Goal: Entertainment & Leisure: Consume media (video, audio)

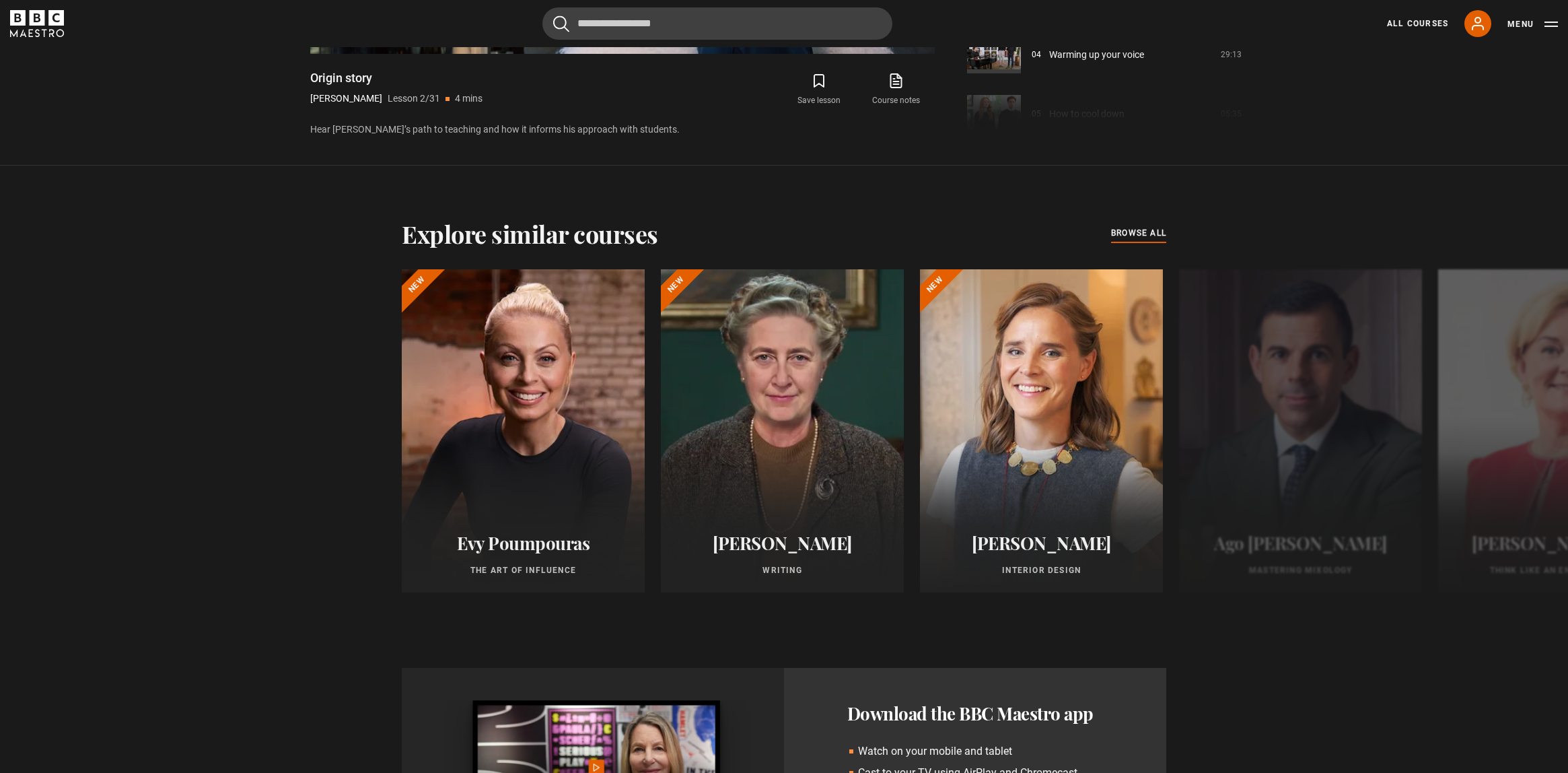
scroll to position [1058, 0]
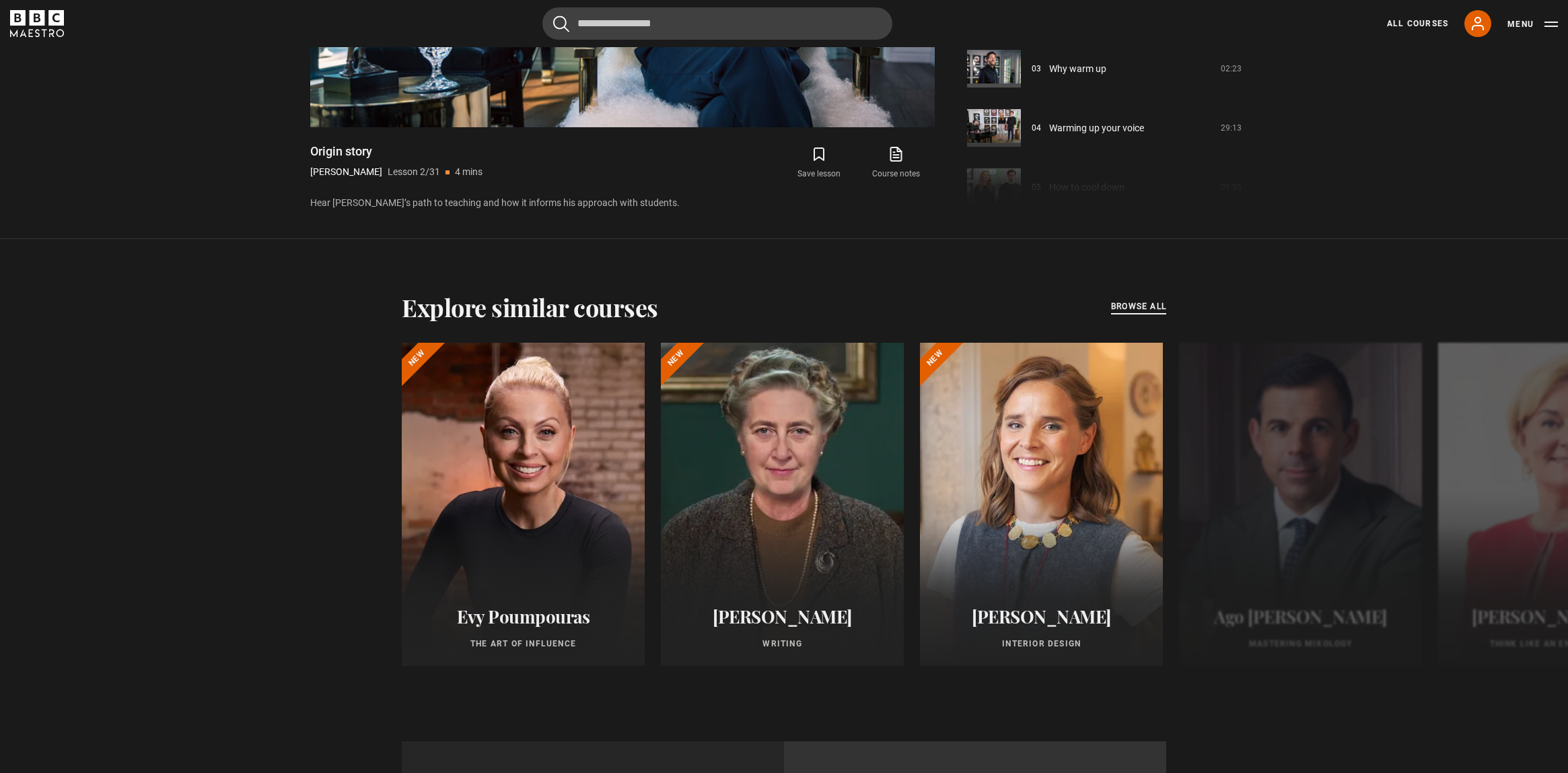
click at [1128, 300] on span "browse all" at bounding box center [1138, 306] width 55 height 13
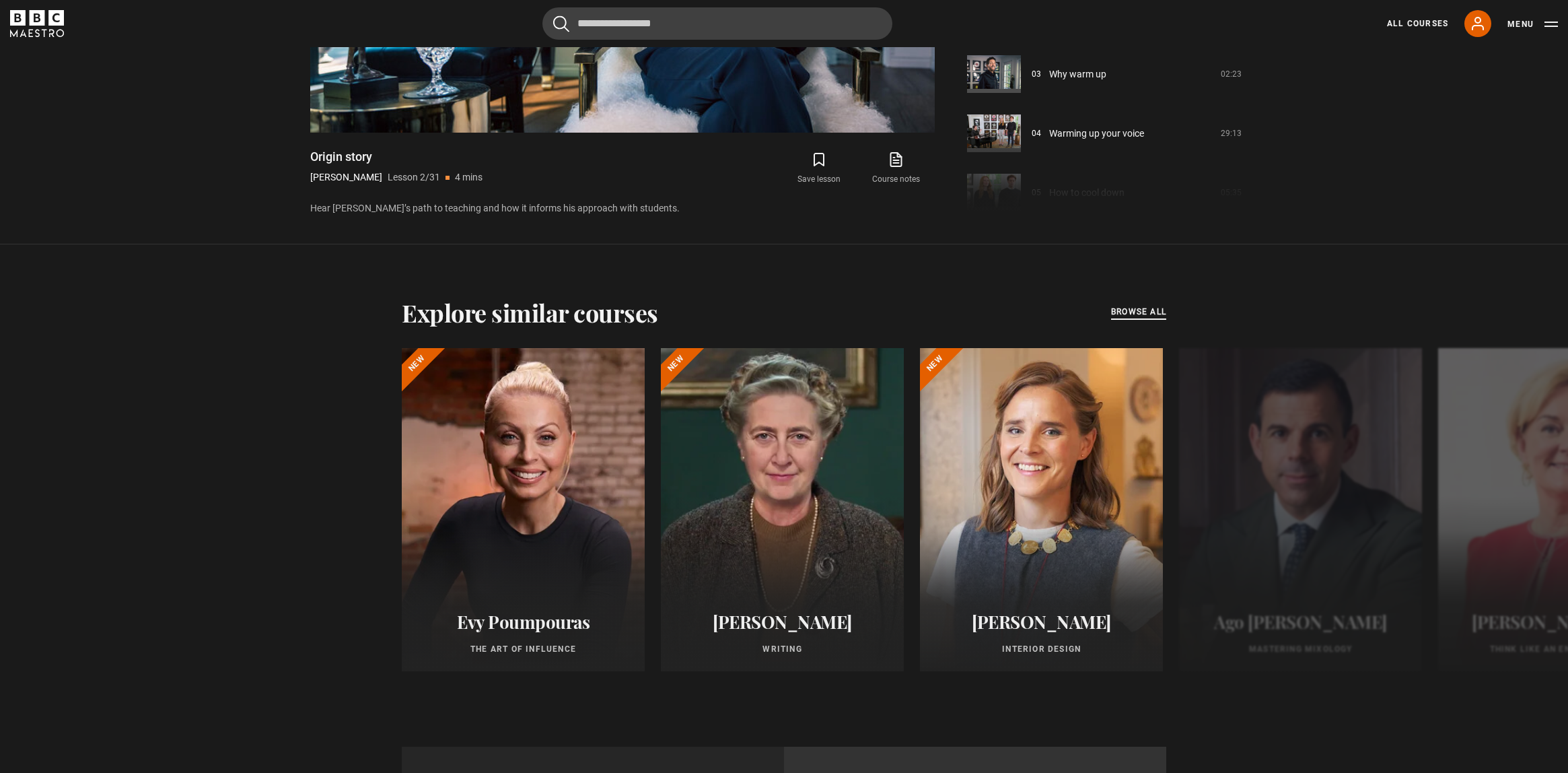
scroll to position [1051, 0]
click at [1131, 313] on span "browse all" at bounding box center [1138, 312] width 55 height 13
click at [1133, 306] on span "browse all" at bounding box center [1138, 312] width 55 height 13
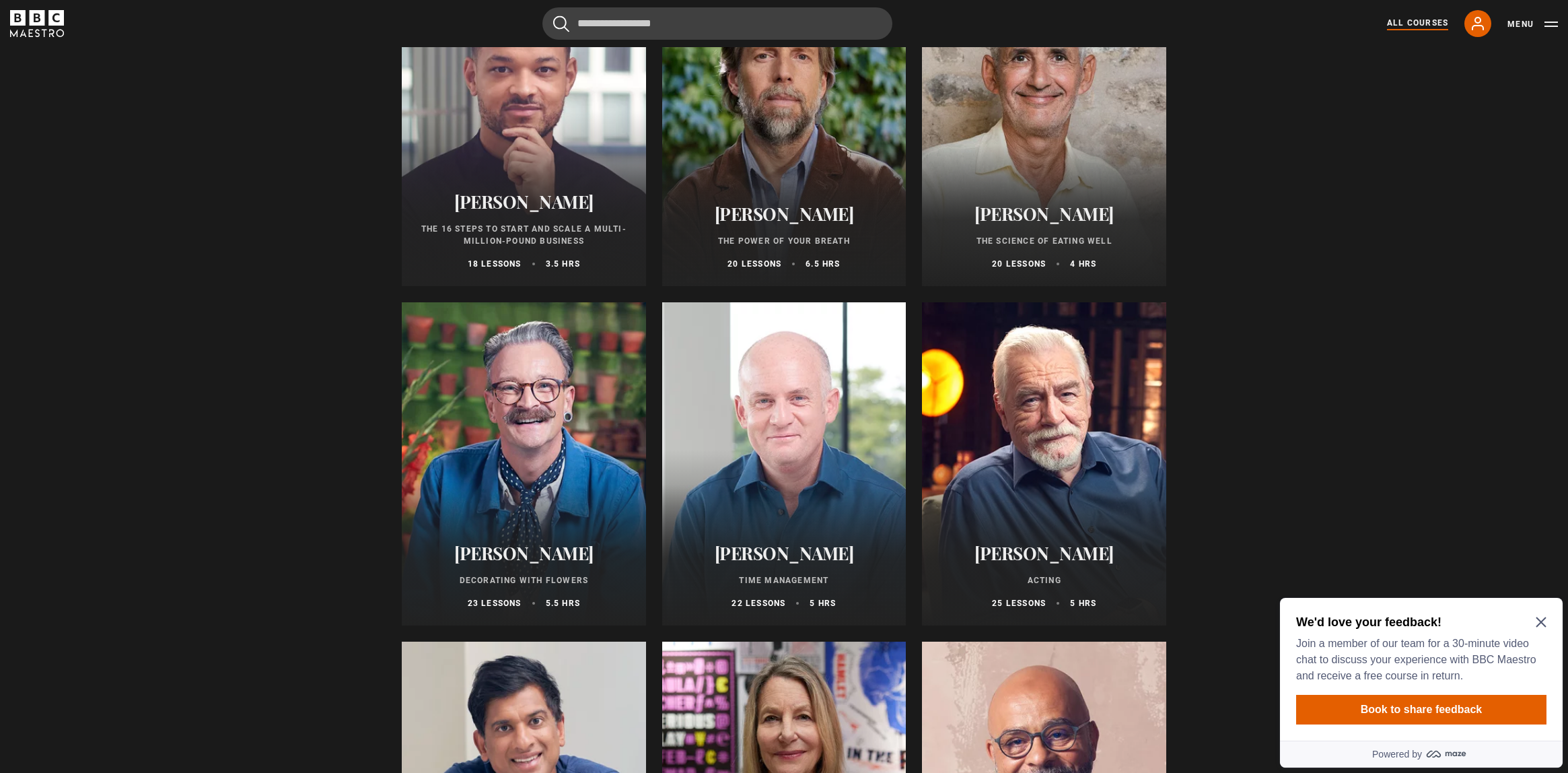
scroll to position [1638, 0]
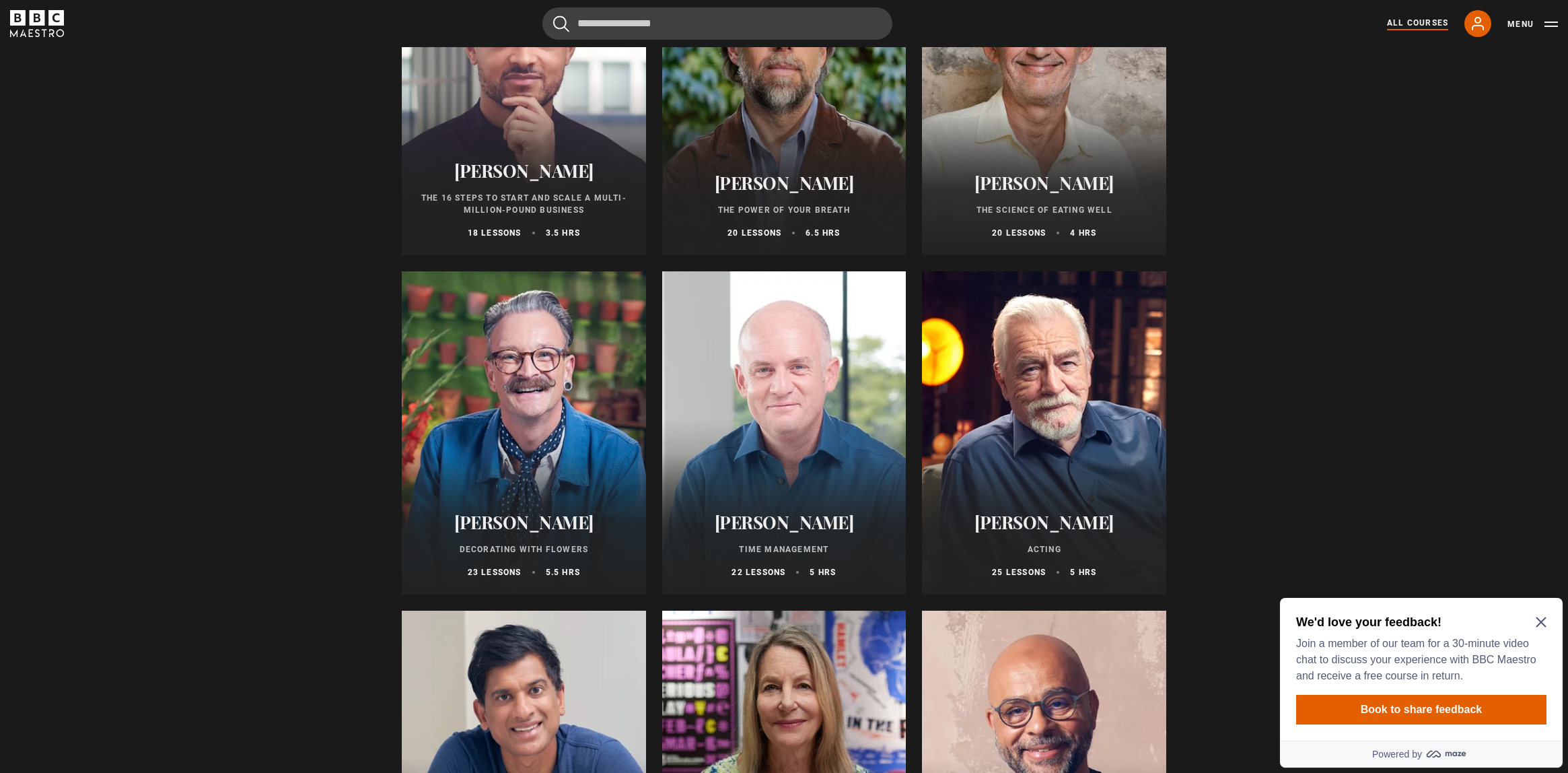
click at [786, 380] on div at bounding box center [784, 432] width 245 height 323
click at [740, 395] on div at bounding box center [784, 432] width 245 height 323
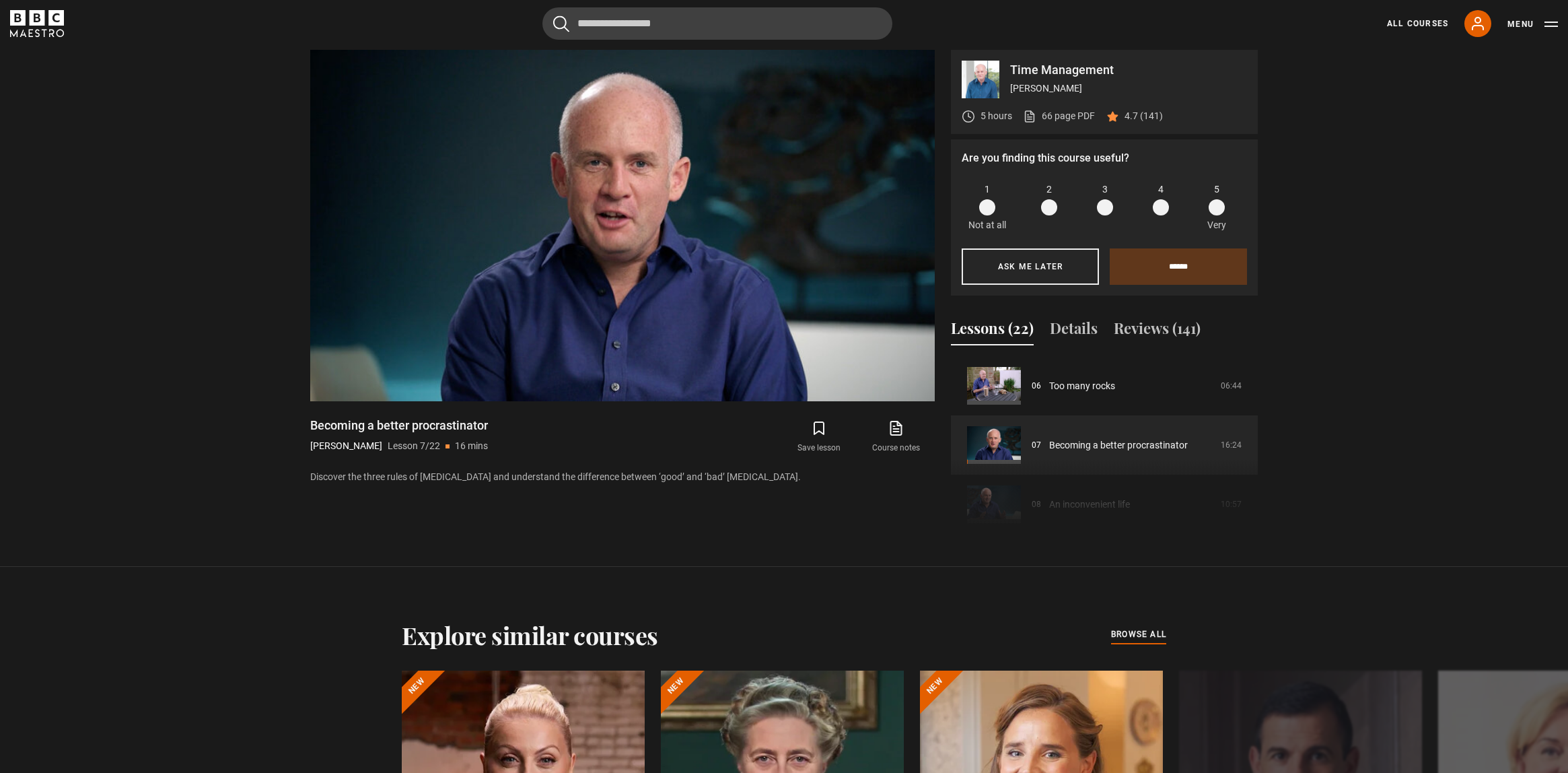
scroll to position [784, 0]
click at [1216, 204] on span at bounding box center [1216, 206] width 16 height 16
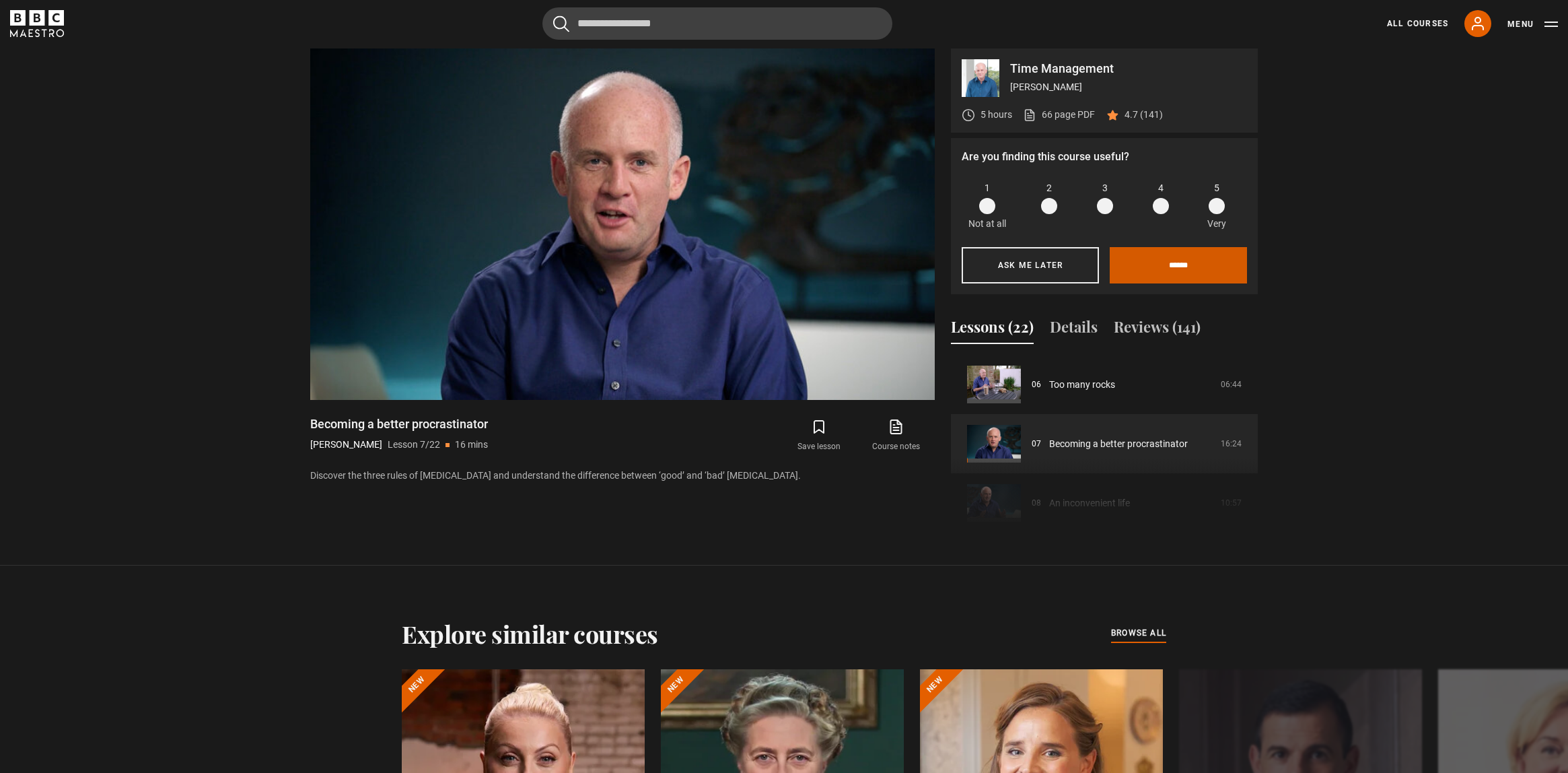
click at [1156, 264] on input "******" at bounding box center [1178, 265] width 138 height 37
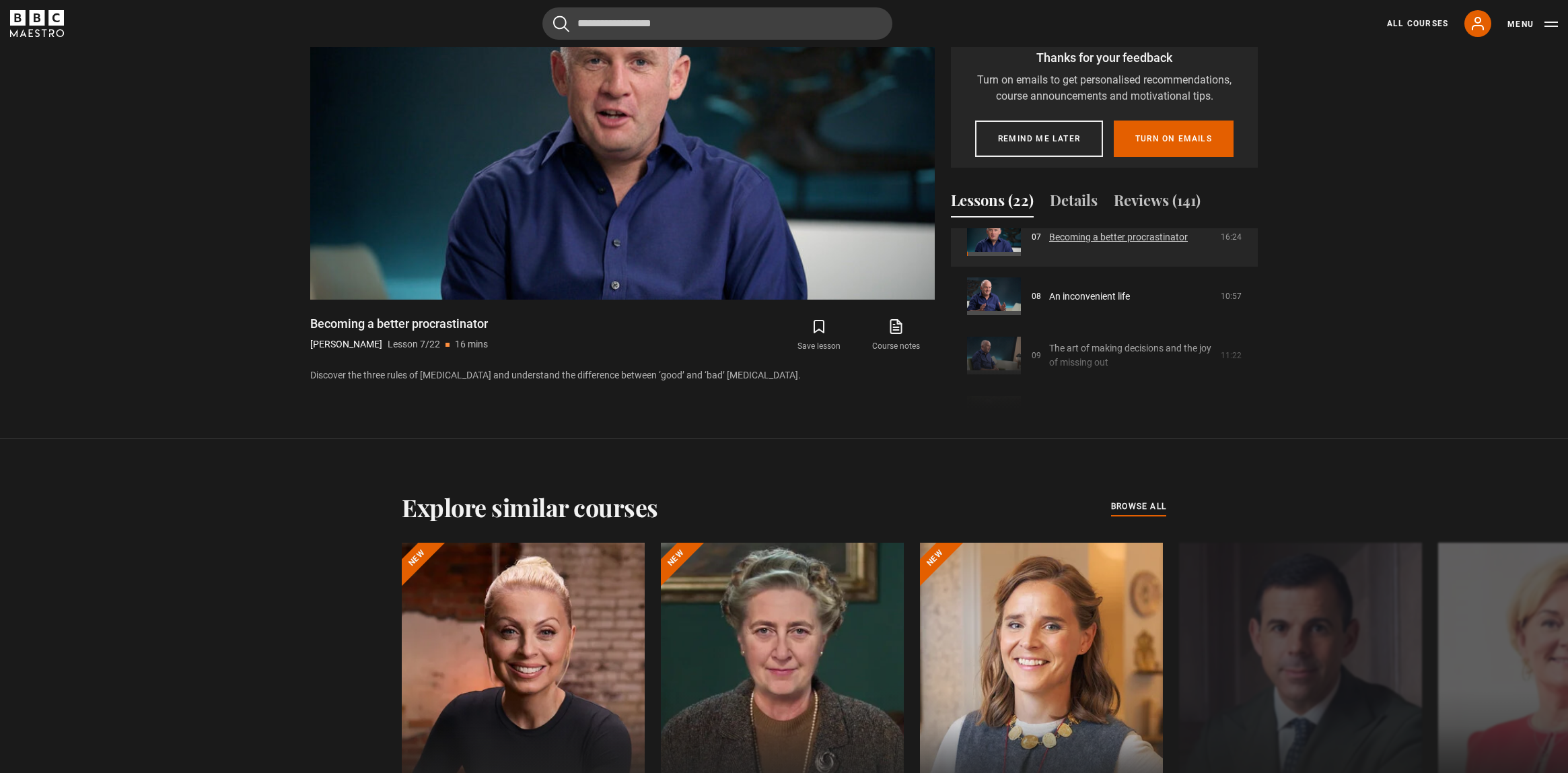
scroll to position [436, 0]
click at [1059, 295] on link "An inconvenient life" at bounding box center [1089, 295] width 80 height 14
click at [1049, 294] on link "An inconvenient life" at bounding box center [1089, 296] width 80 height 14
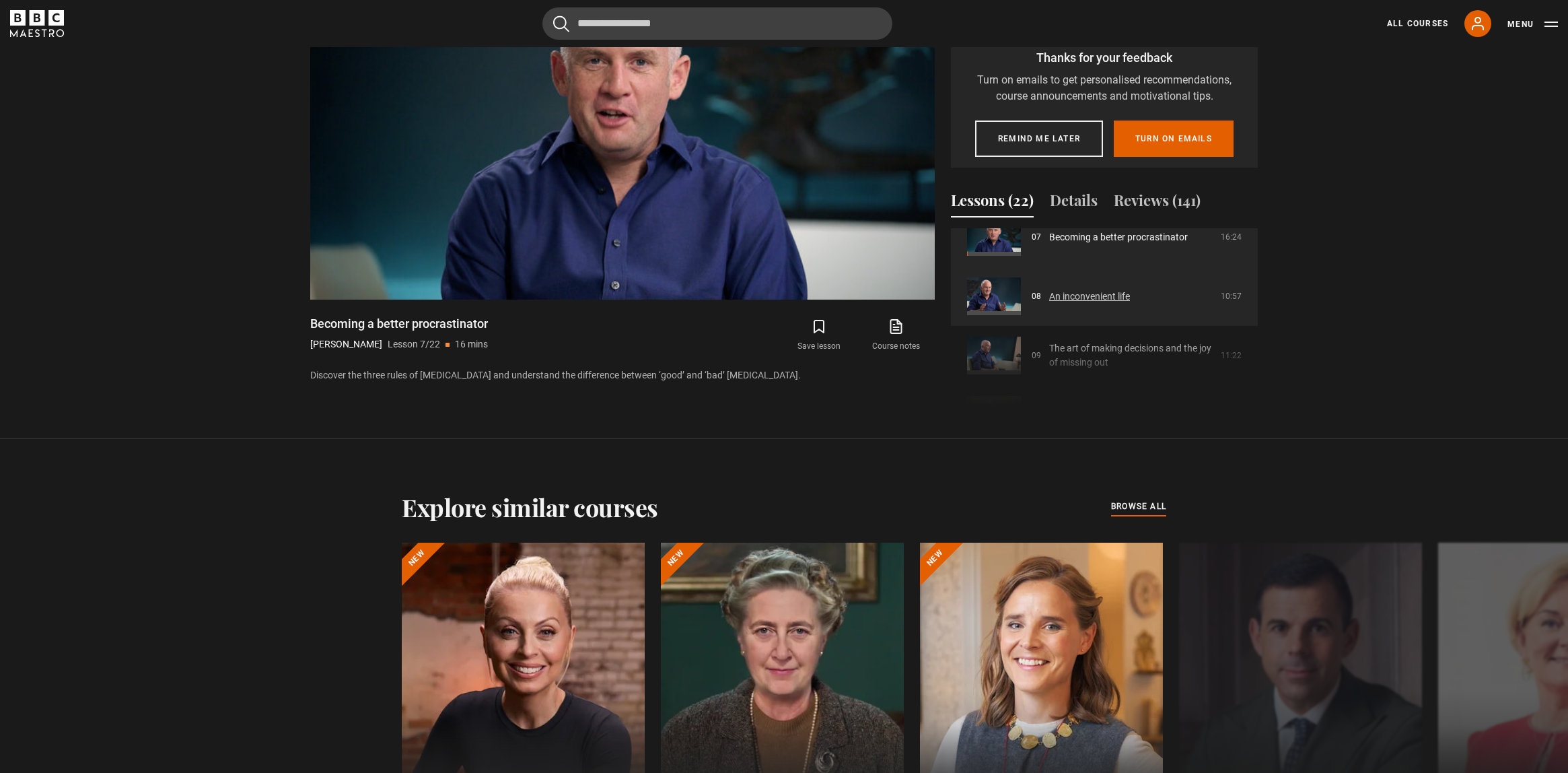
click at [1049, 294] on link "An inconvenient life" at bounding box center [1089, 296] width 80 height 14
click at [1049, 294] on link "An inconvenient life" at bounding box center [1089, 299] width 80 height 14
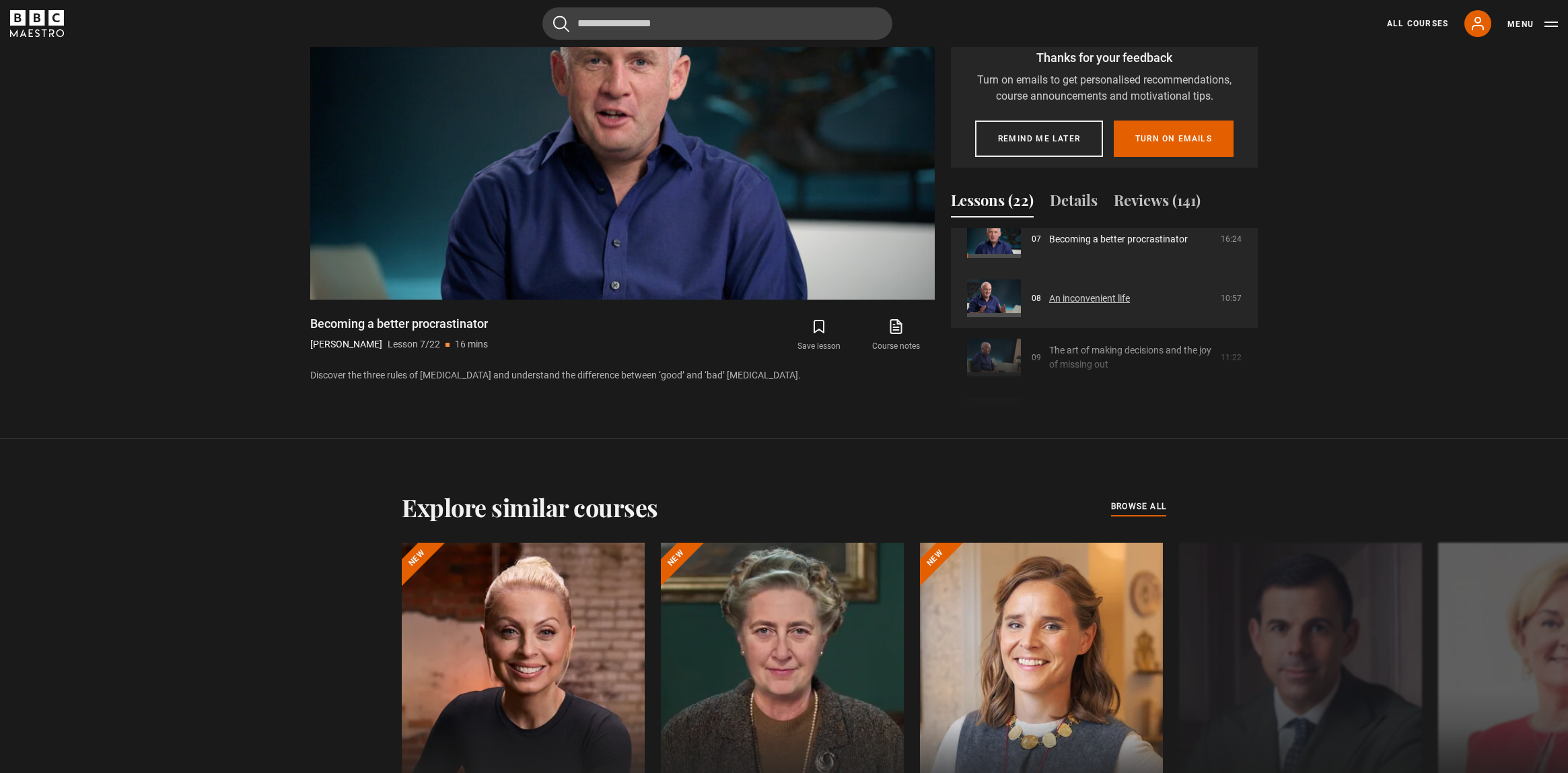
click at [1049, 294] on link "An inconvenient life" at bounding box center [1089, 299] width 80 height 14
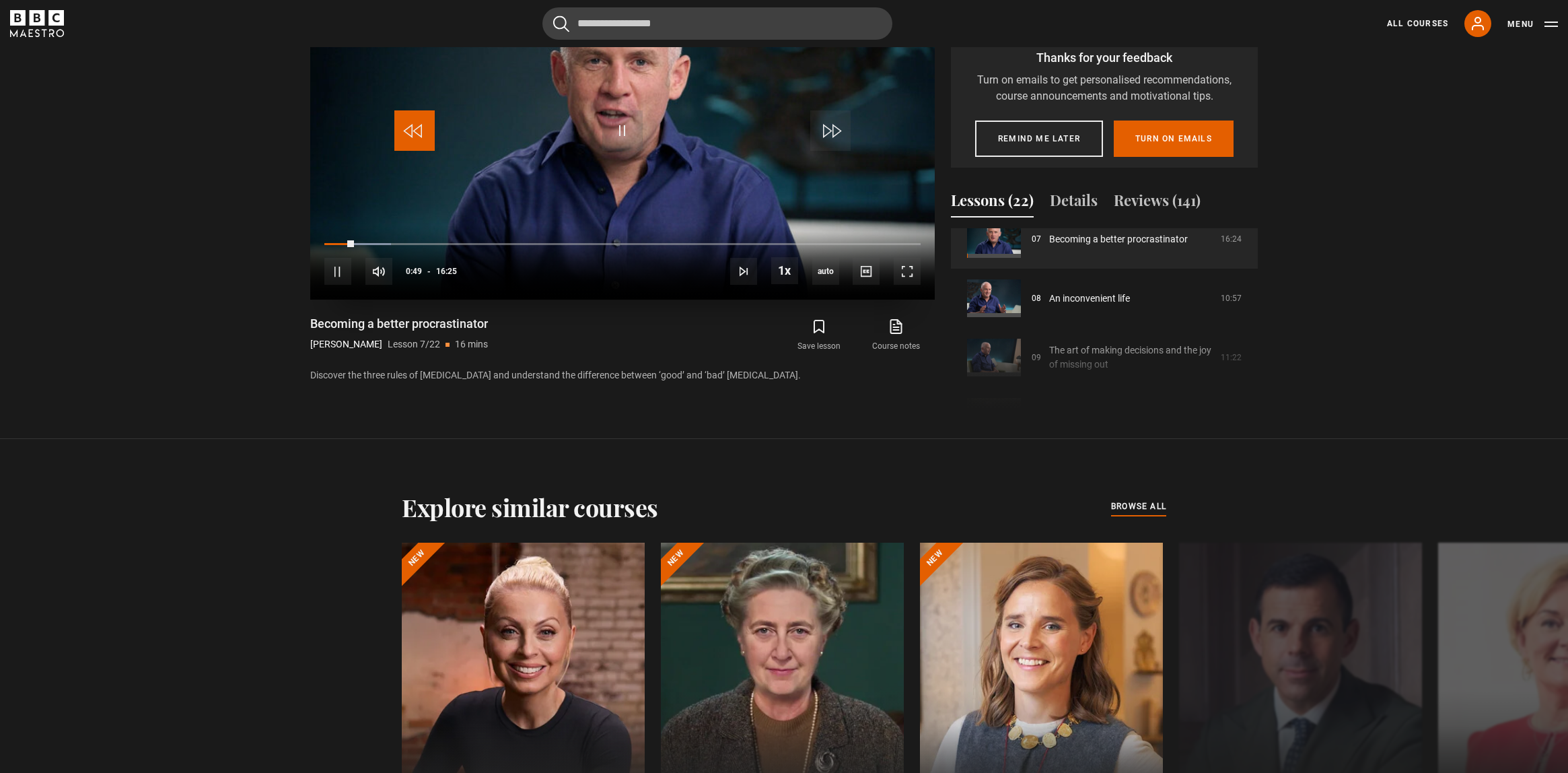
click at [424, 122] on span "Video Player" at bounding box center [415, 131] width 41 height 41
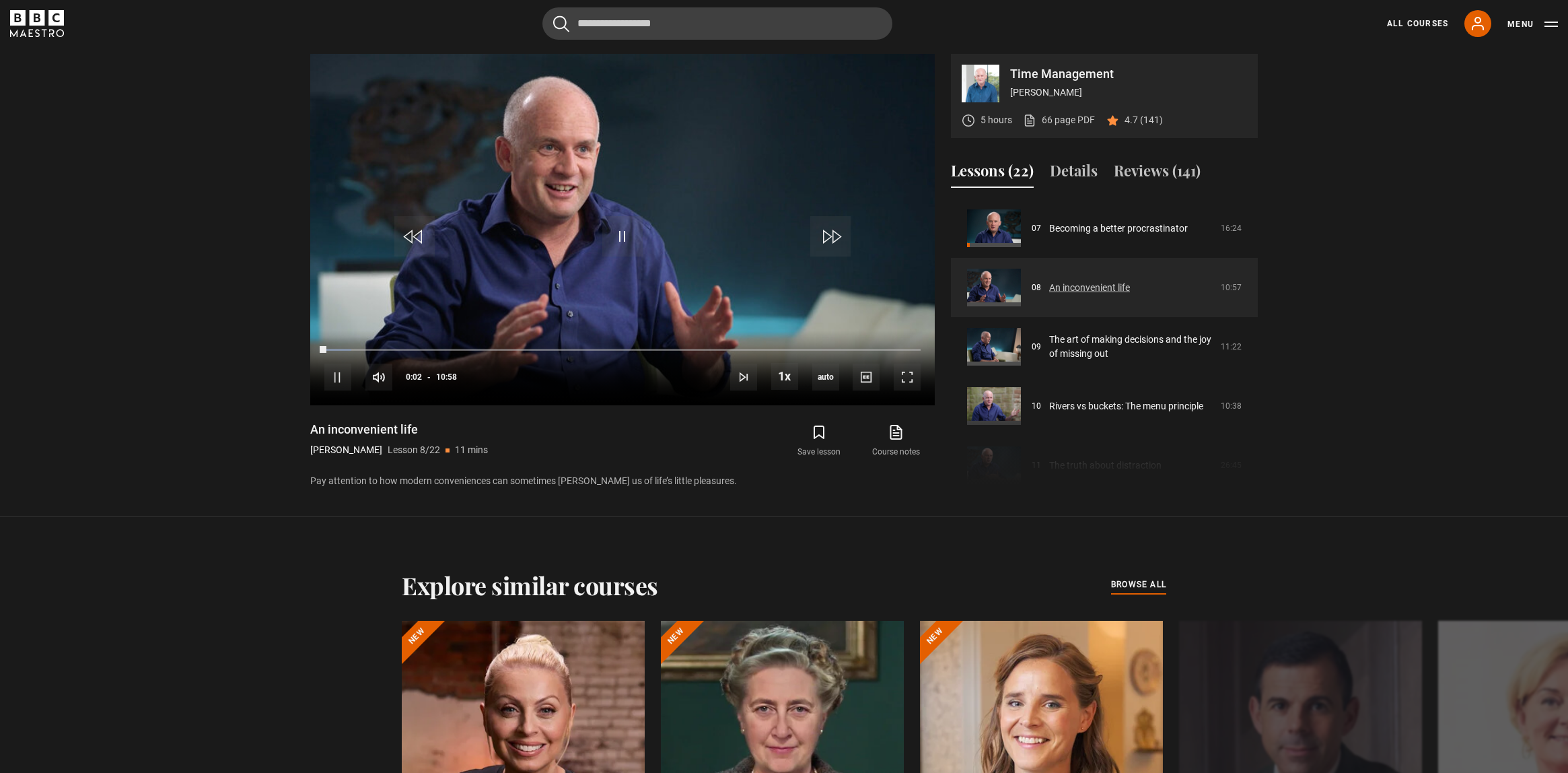
scroll to position [413, 0]
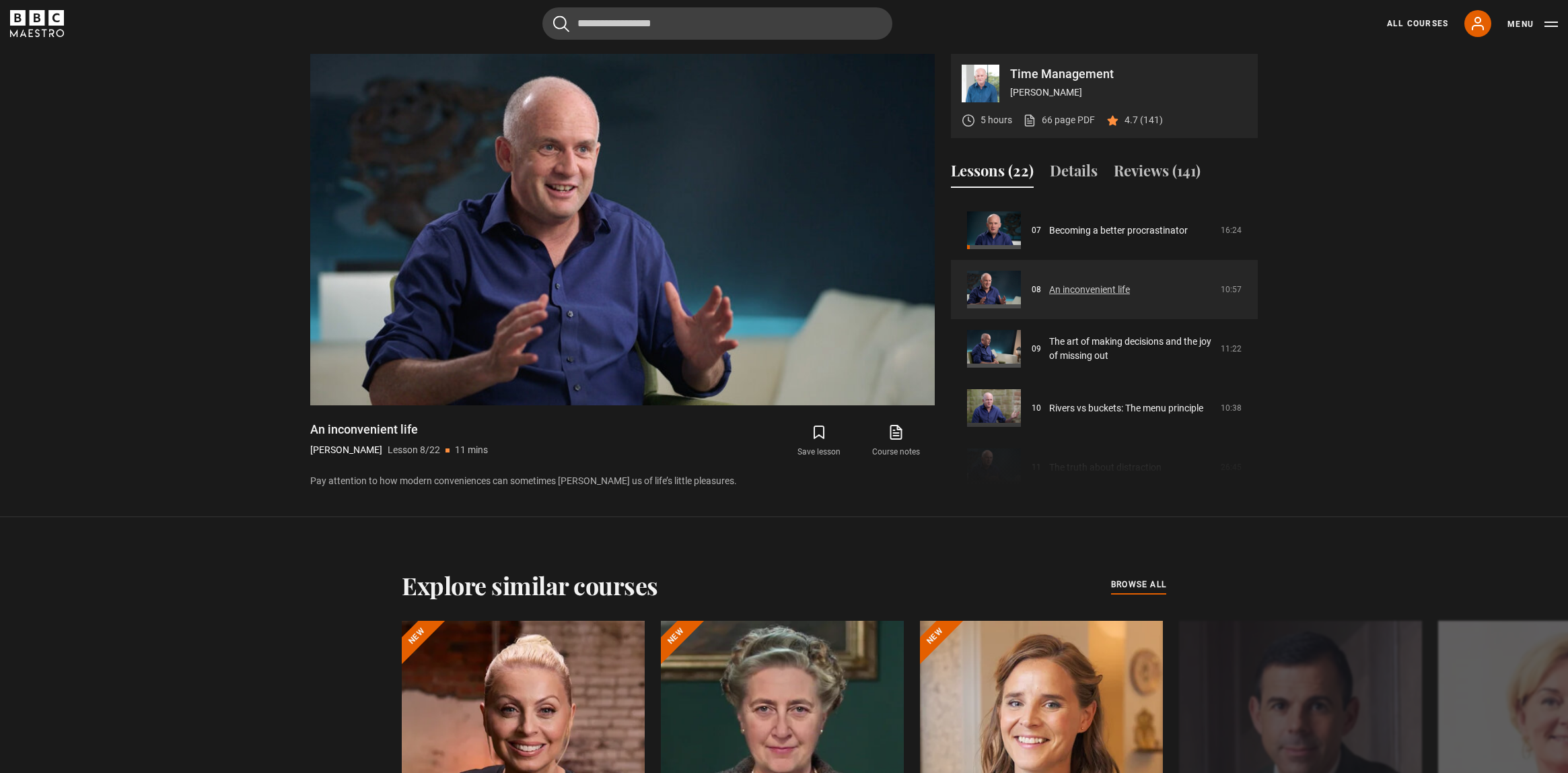
click at [1058, 283] on link "An inconvenient life" at bounding box center [1089, 290] width 80 height 14
click at [1070, 288] on link "An inconvenient life" at bounding box center [1089, 290] width 80 height 14
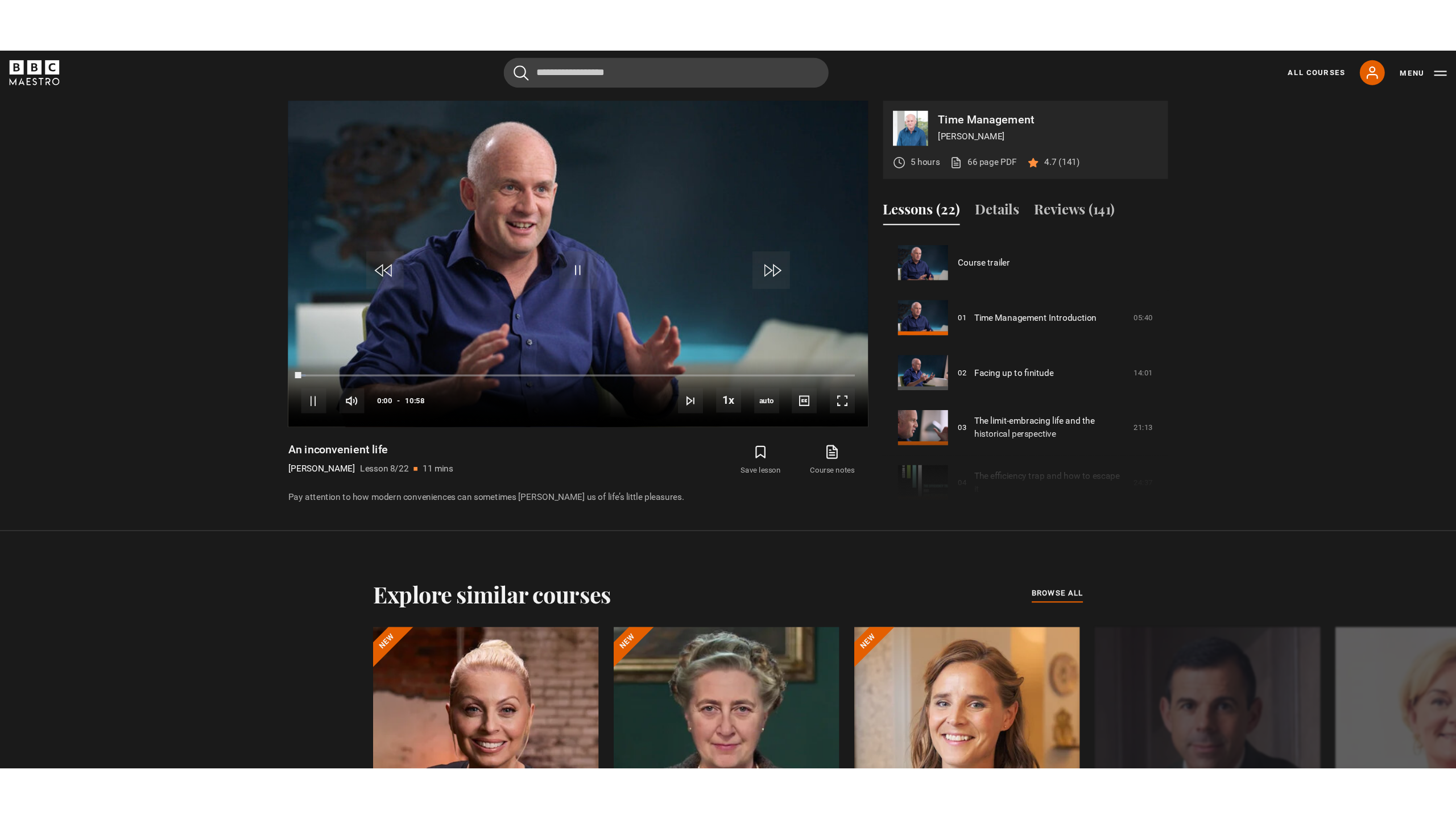
scroll to position [351, 0]
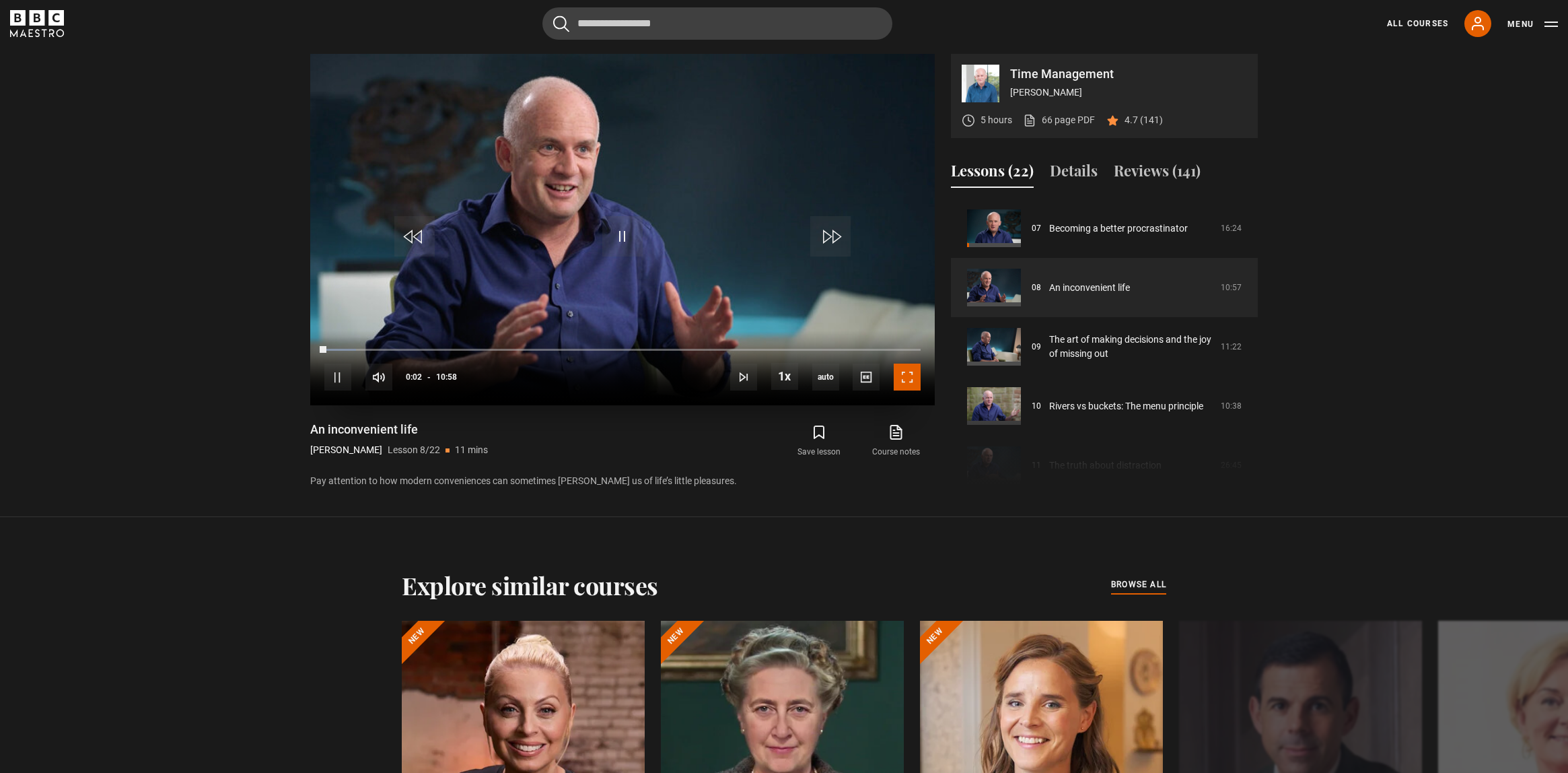
click at [907, 363] on span "Video Player" at bounding box center [907, 377] width 27 height 27
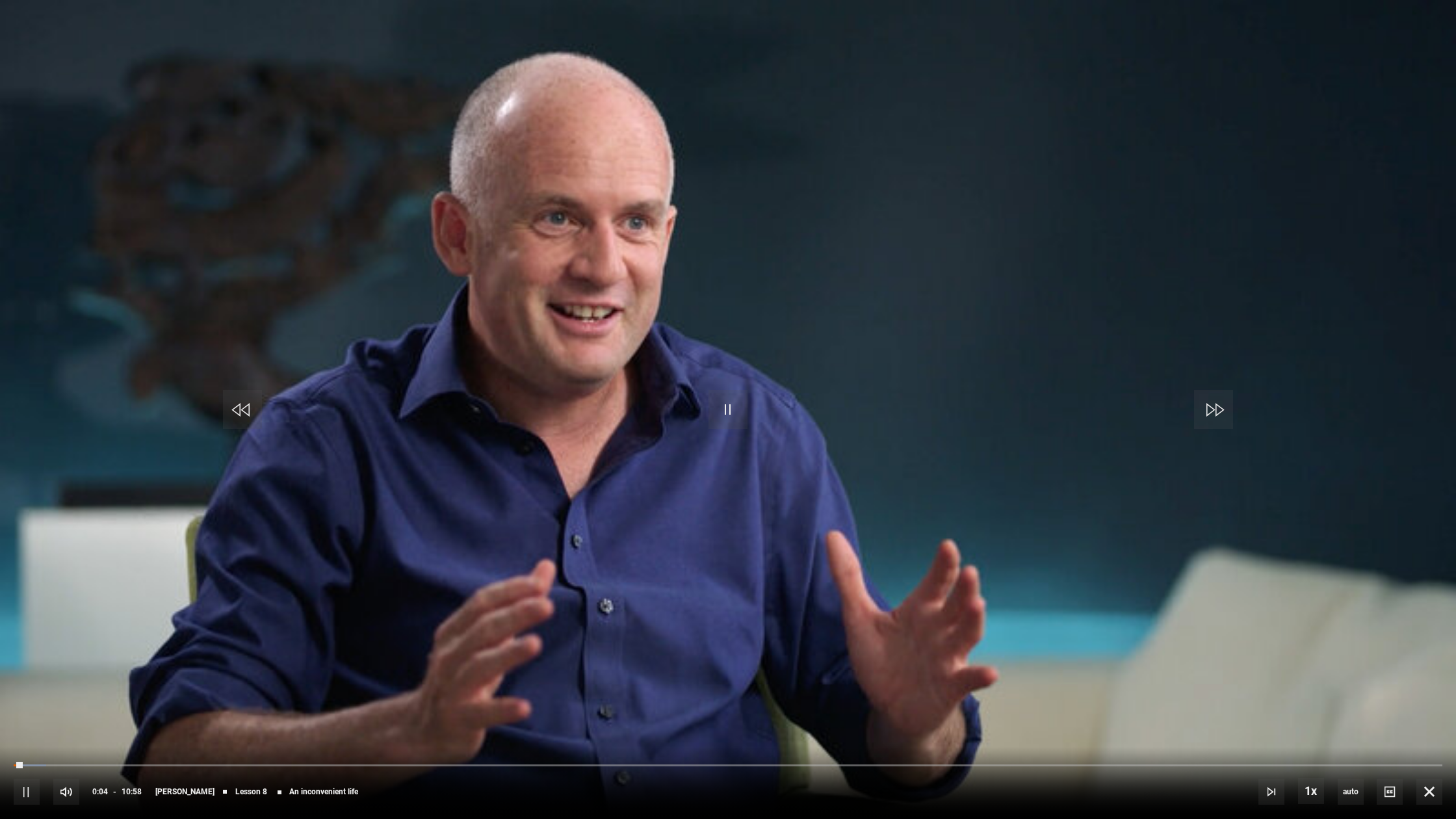
drag, startPoint x: 990, startPoint y: 84, endPoint x: 2211, endPoint y: 156, distance: 1223.1
click at [1456, 156] on html "Skip to main content Cancel Courses Previous courses Next courses [PERSON_NAME]…" at bounding box center [728, 511] width 1456 height 2528
click at [1435, 746] on span "Video Player" at bounding box center [1430, 792] width 26 height 26
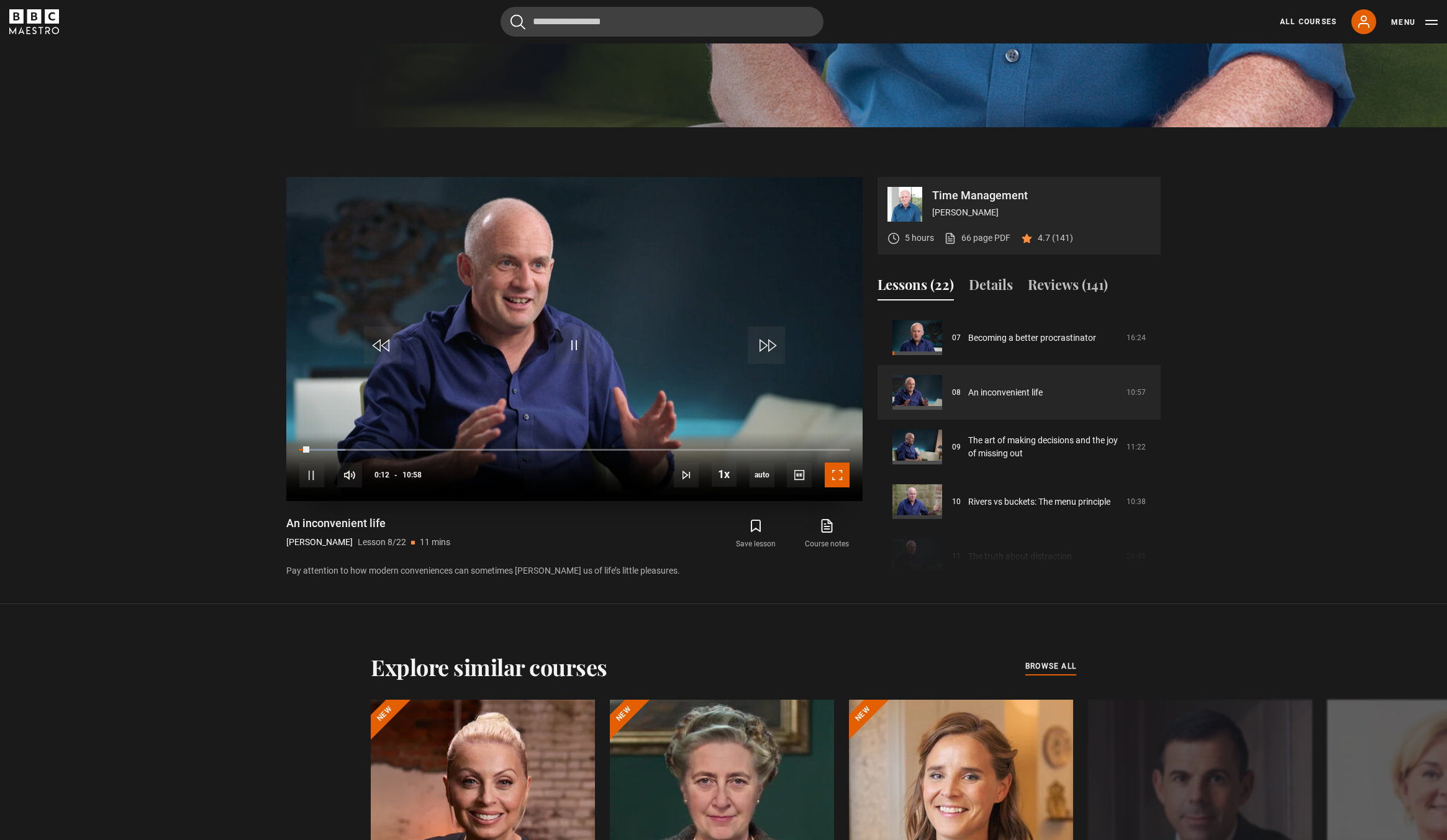
click at [837, 471] on span "Video Player" at bounding box center [837, 475] width 25 height 25
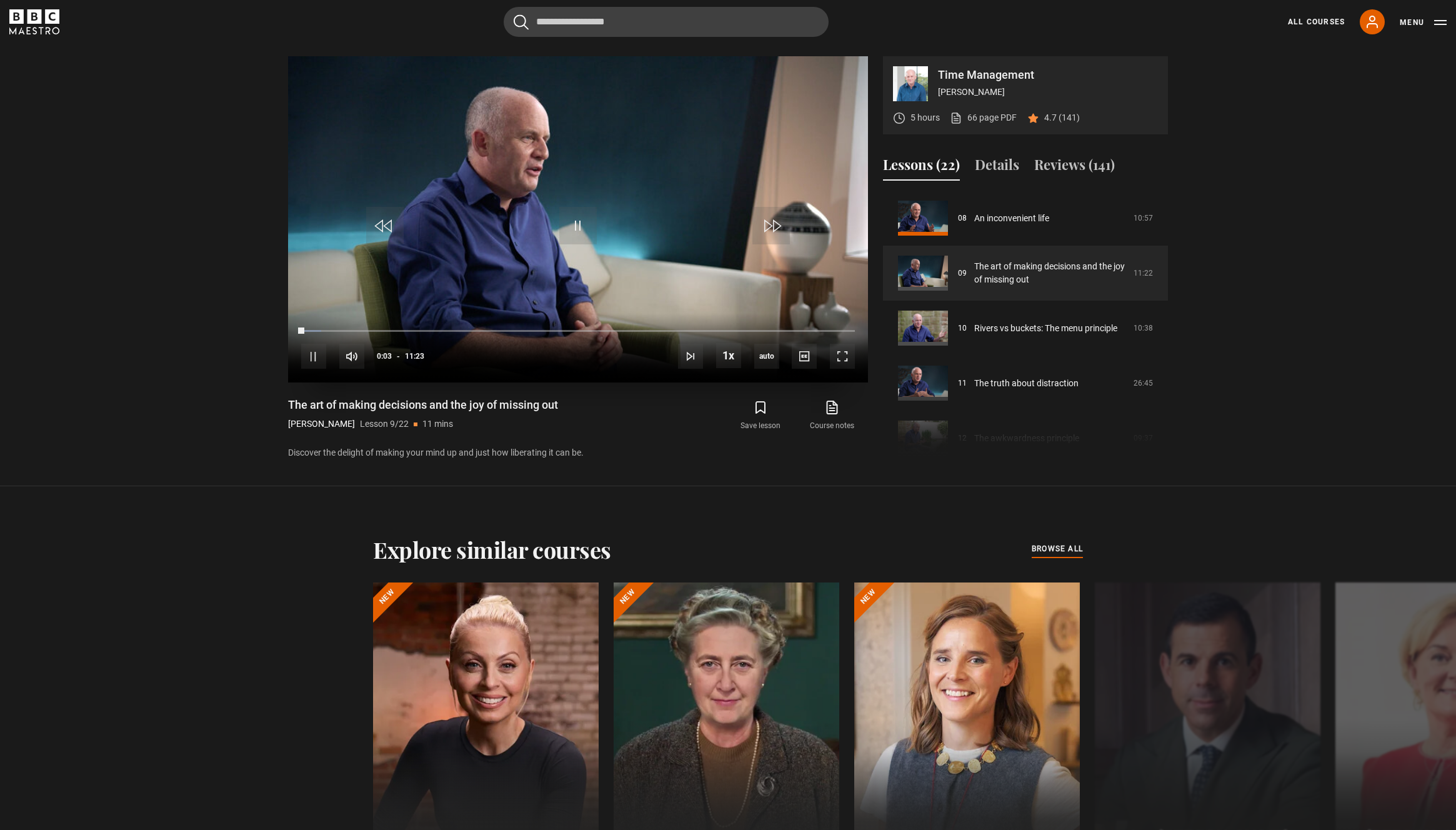
scroll to position [826, 0]
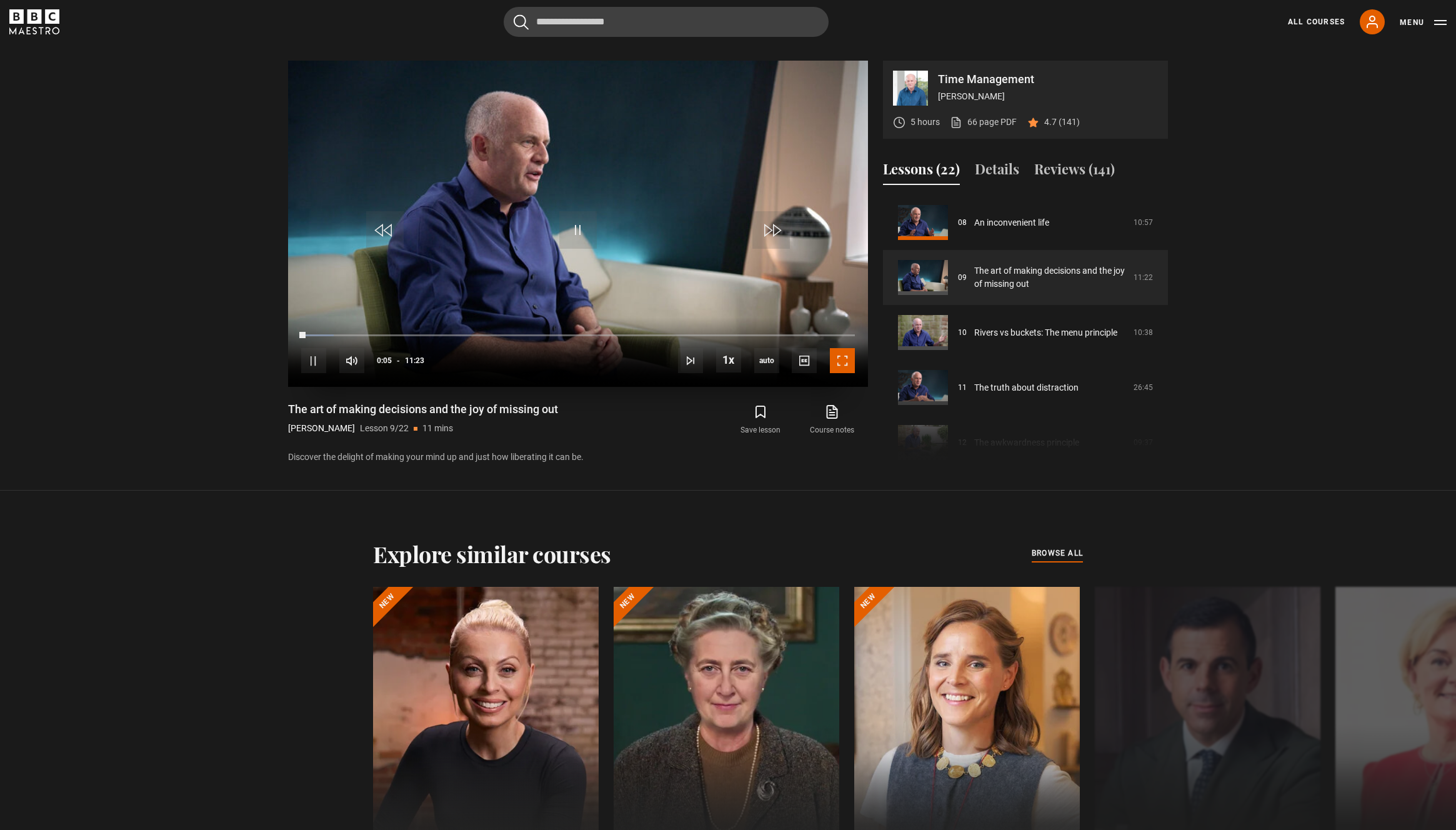
click at [844, 363] on span "Video Player" at bounding box center [842, 361] width 25 height 25
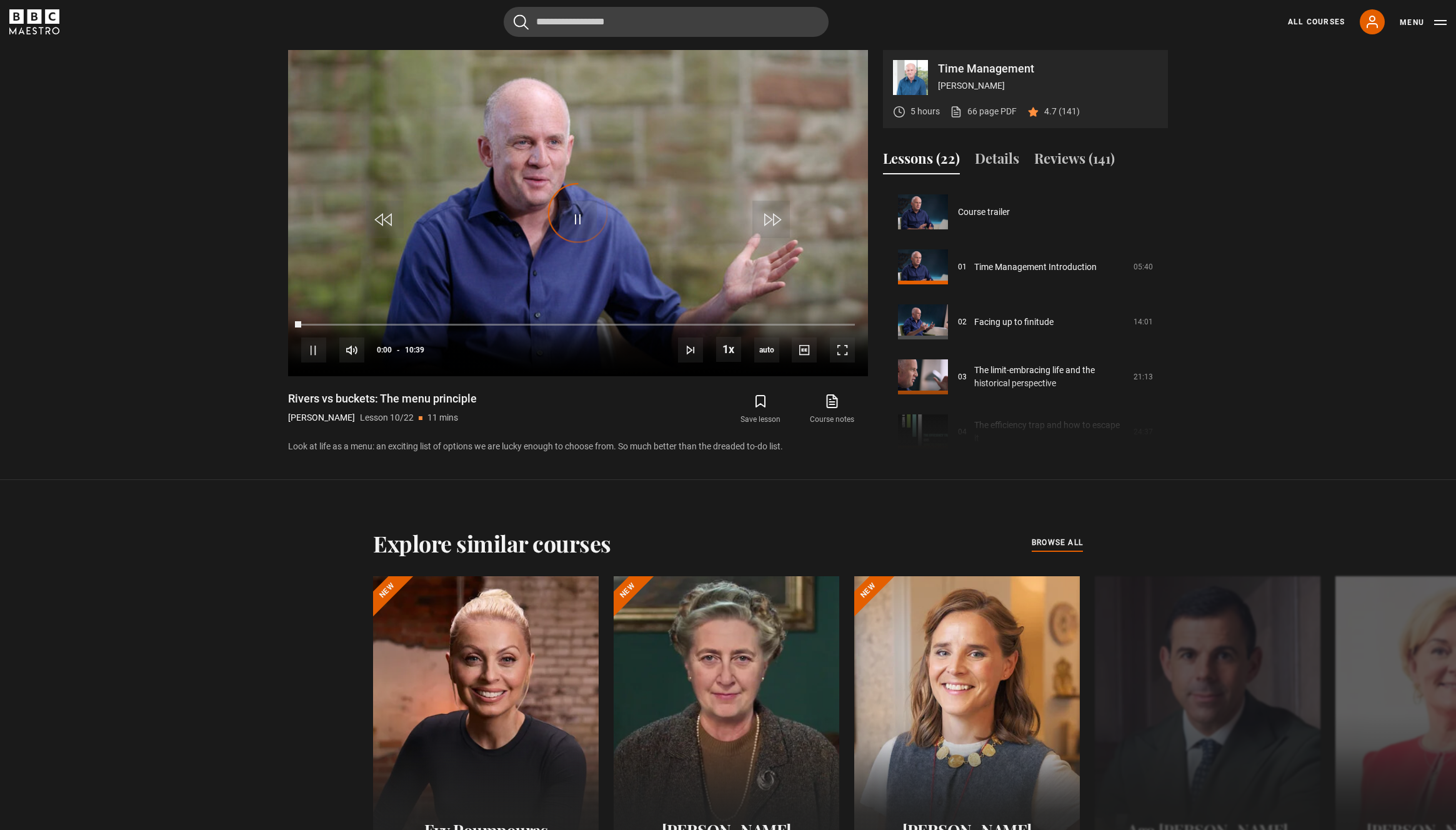
scroll to position [495, 0]
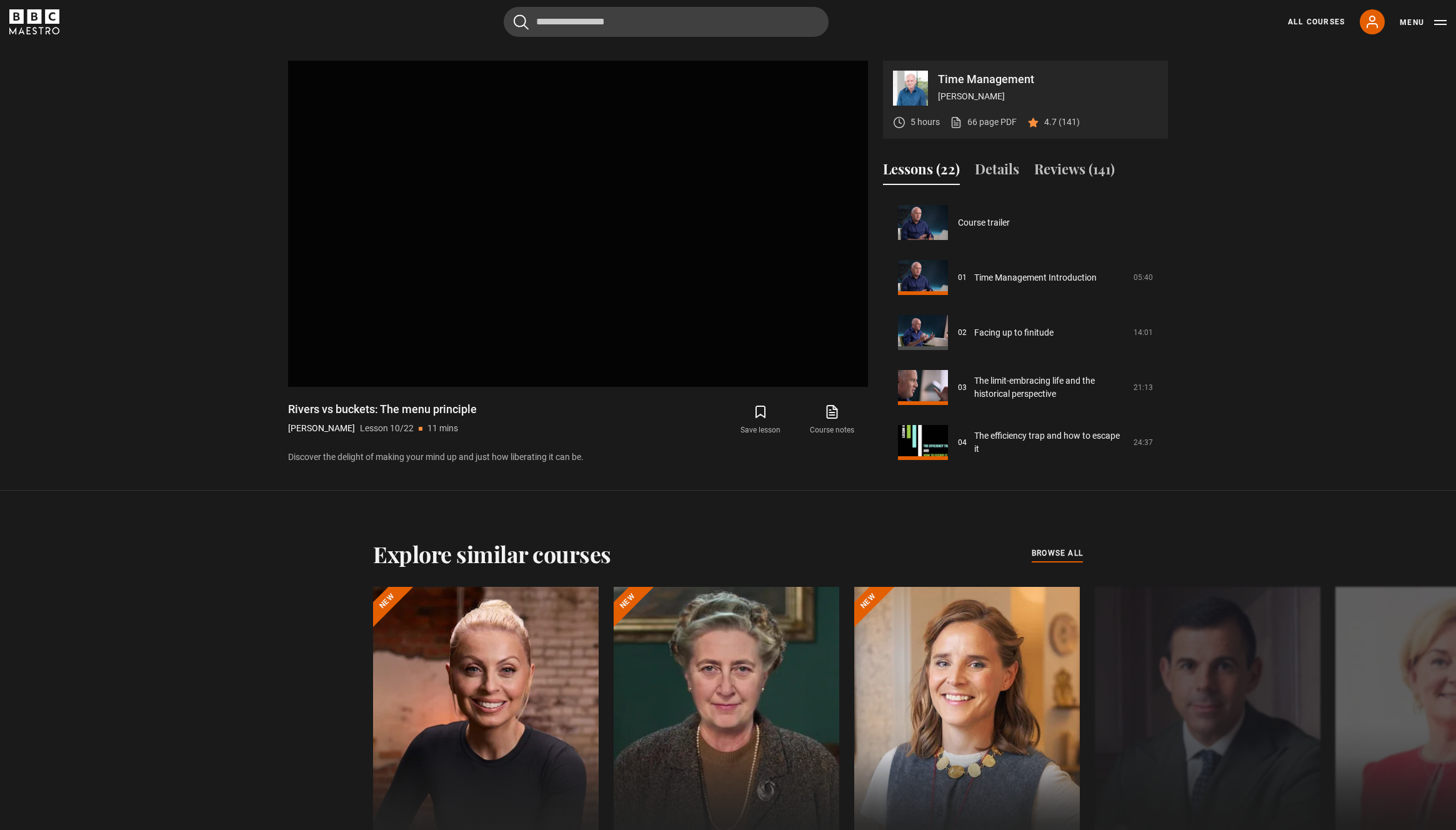
scroll to position [440, 0]
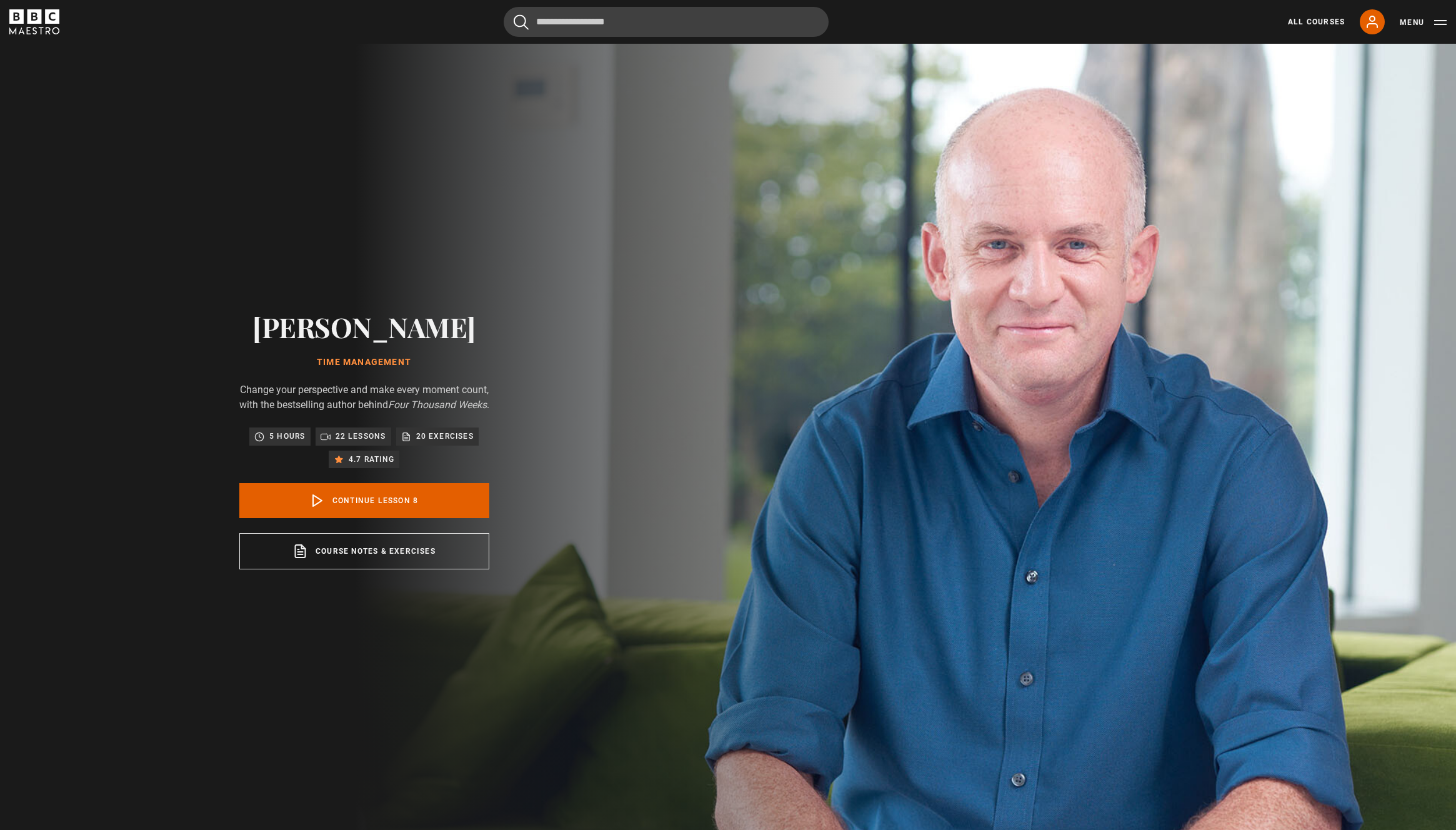
scroll to position [385, 0]
